Goal: Browse casually

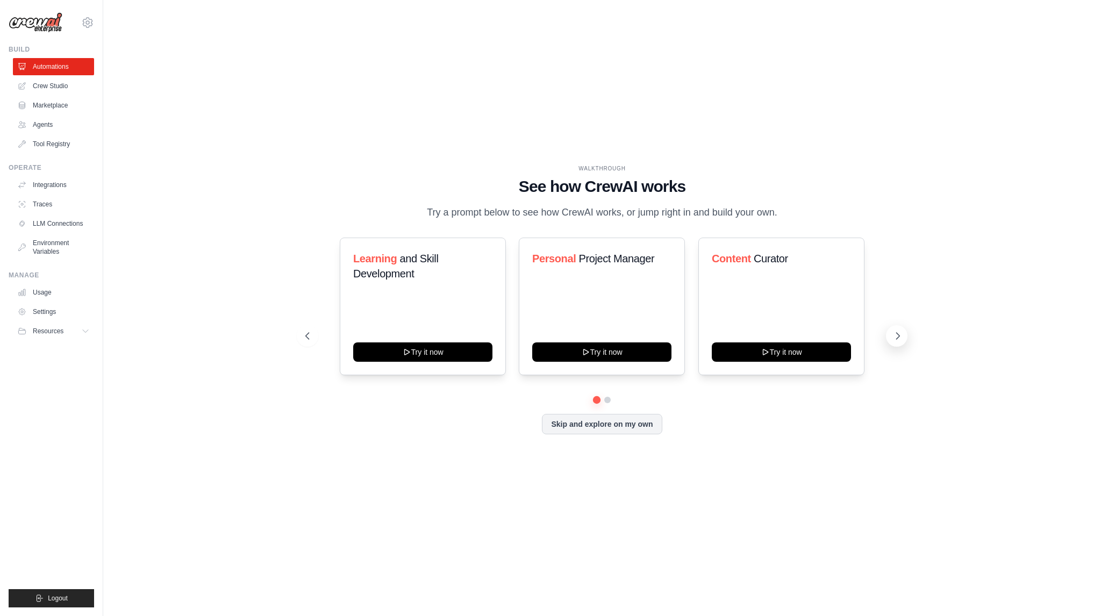
click at [896, 329] on button at bounding box center [896, 335] width 21 height 21
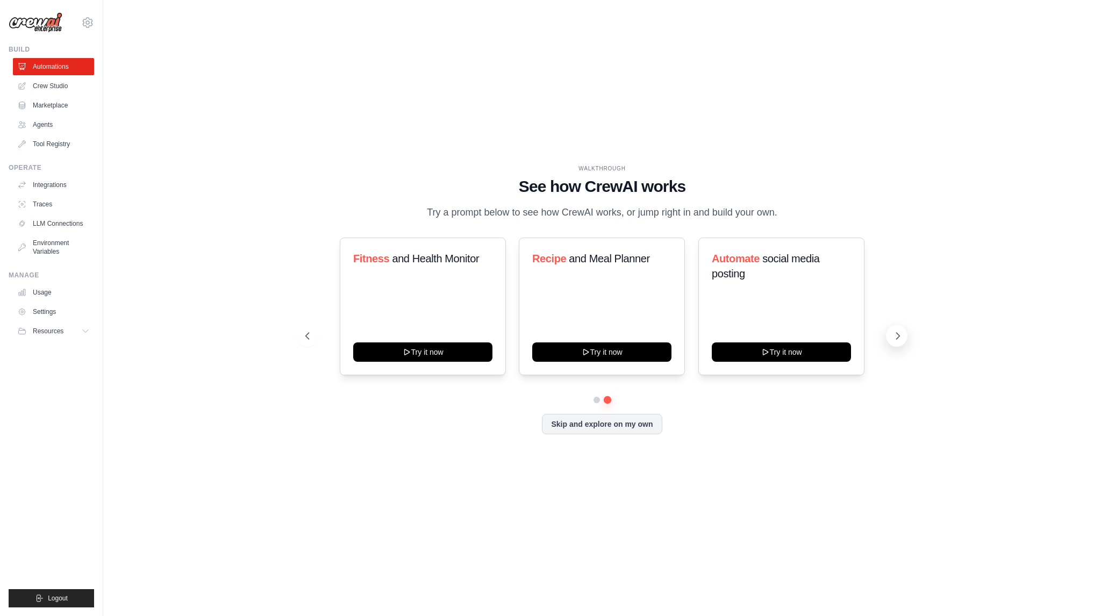
click at [896, 329] on button at bounding box center [896, 335] width 21 height 21
